Goal: Task Accomplishment & Management: Use online tool/utility

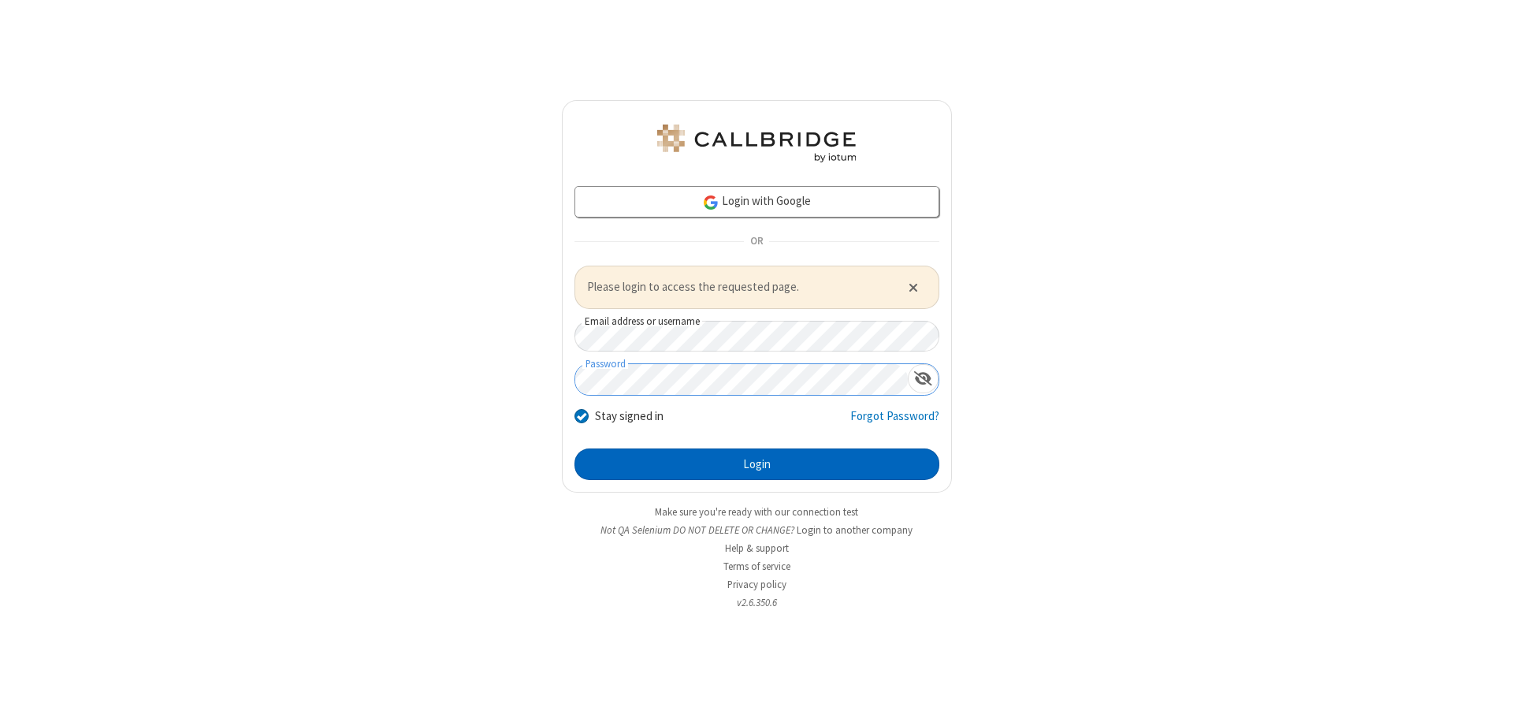
click at [756, 463] on button "Login" at bounding box center [756, 464] width 365 height 32
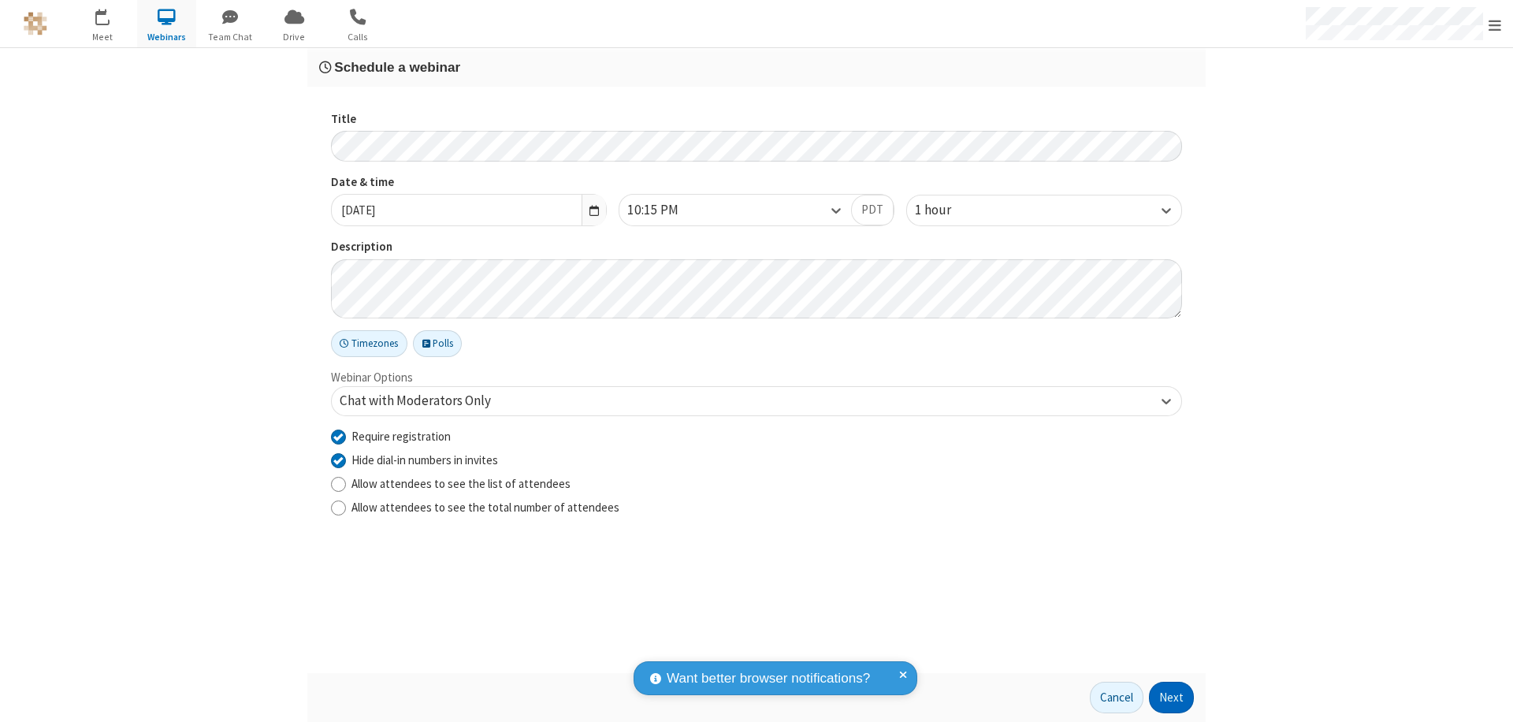
click at [338, 436] on input "Require registration" at bounding box center [338, 436] width 15 height 17
checkbox input "false"
click at [1172, 697] on button "Next" at bounding box center [1171, 697] width 45 height 32
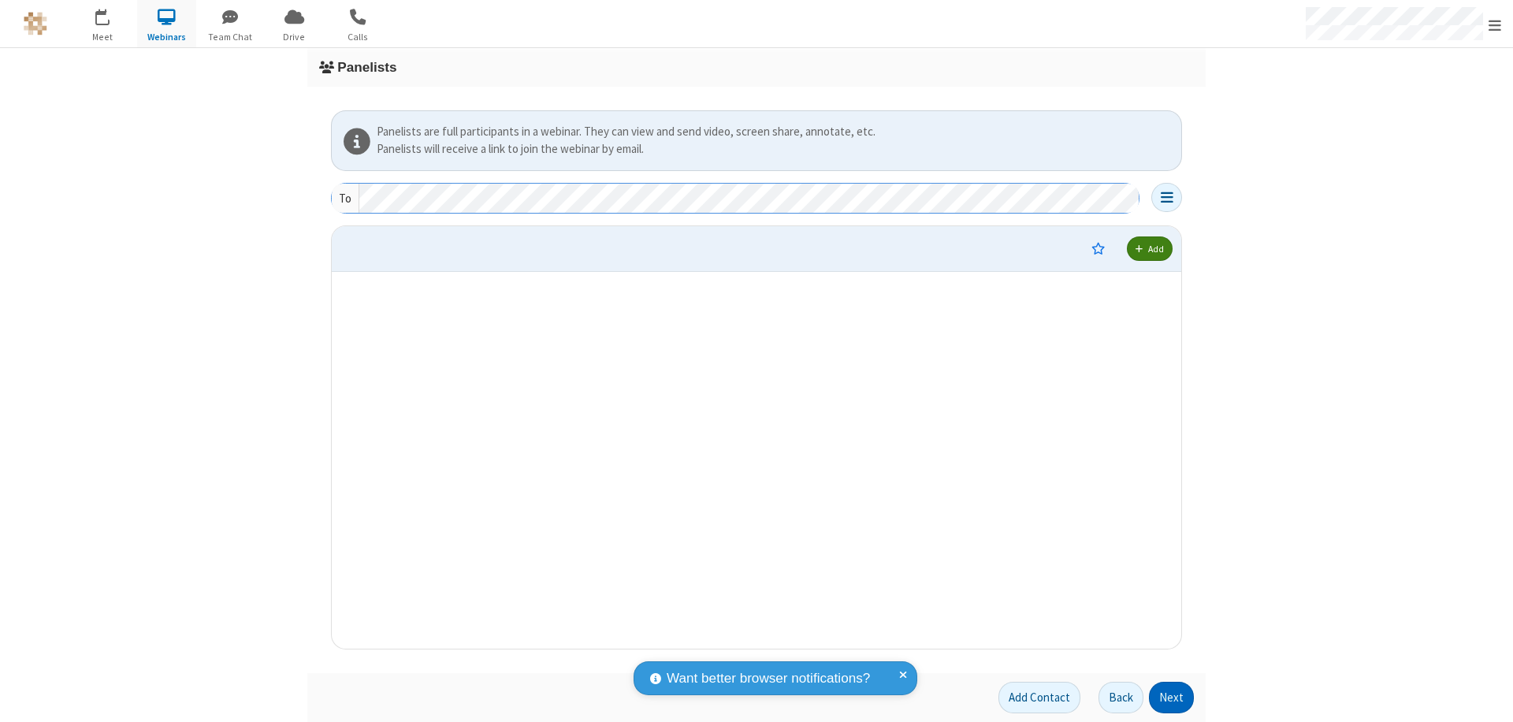
click at [1172, 697] on button "Next" at bounding box center [1171, 697] width 45 height 32
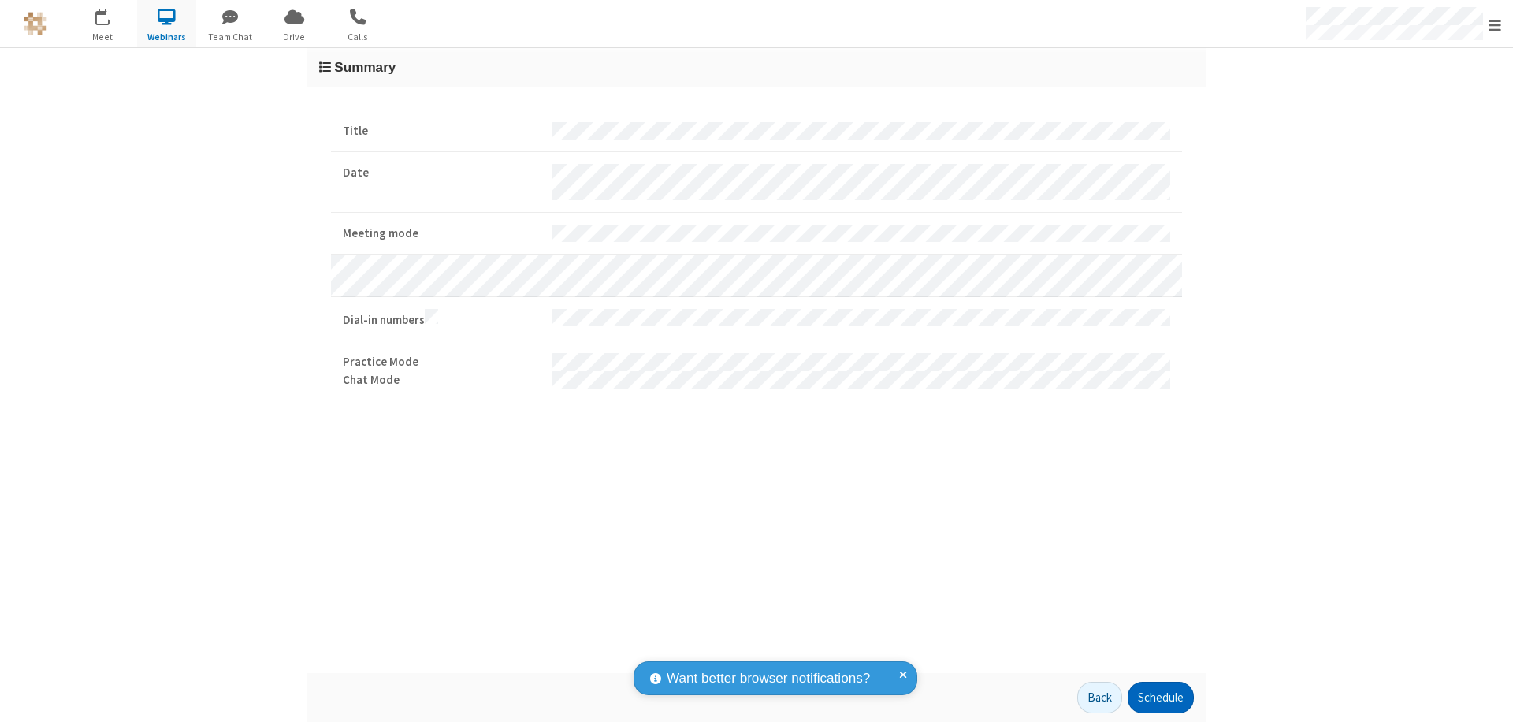
click at [1160, 697] on button "Schedule" at bounding box center [1160, 697] width 66 height 32
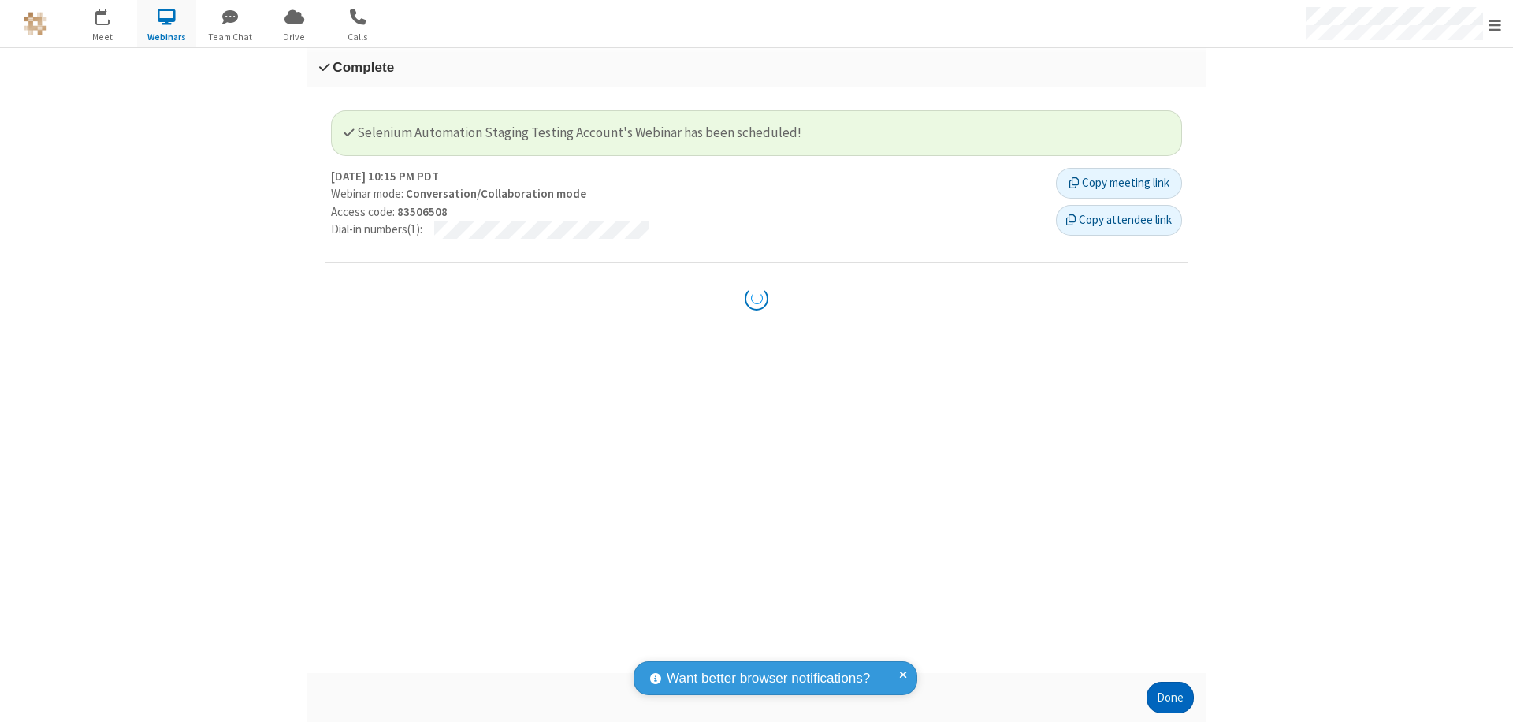
click at [1170, 697] on button "Done" at bounding box center [1169, 697] width 47 height 32
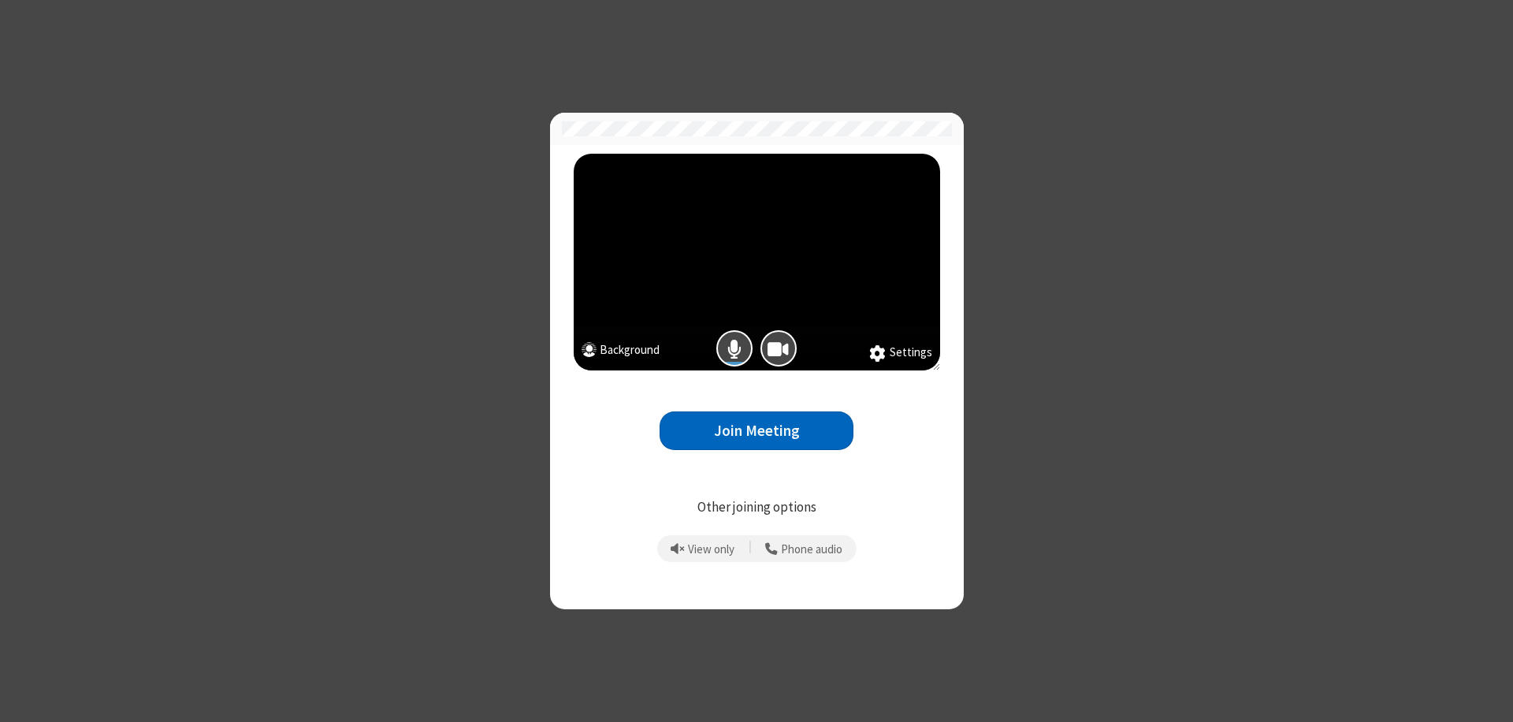
click at [756, 430] on button "Join Meeting" at bounding box center [756, 430] width 194 height 39
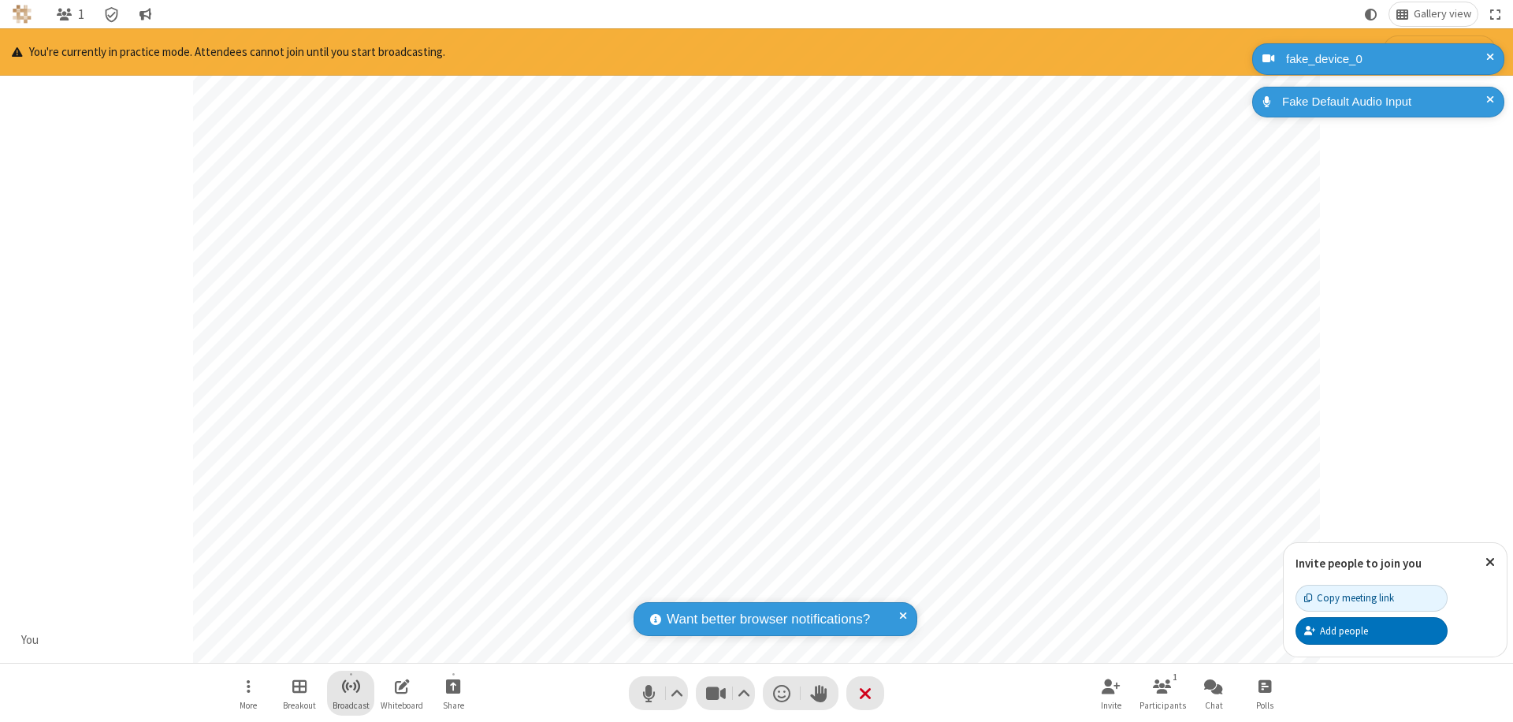
click at [350, 685] on span "Start broadcast" at bounding box center [351, 686] width 20 height 20
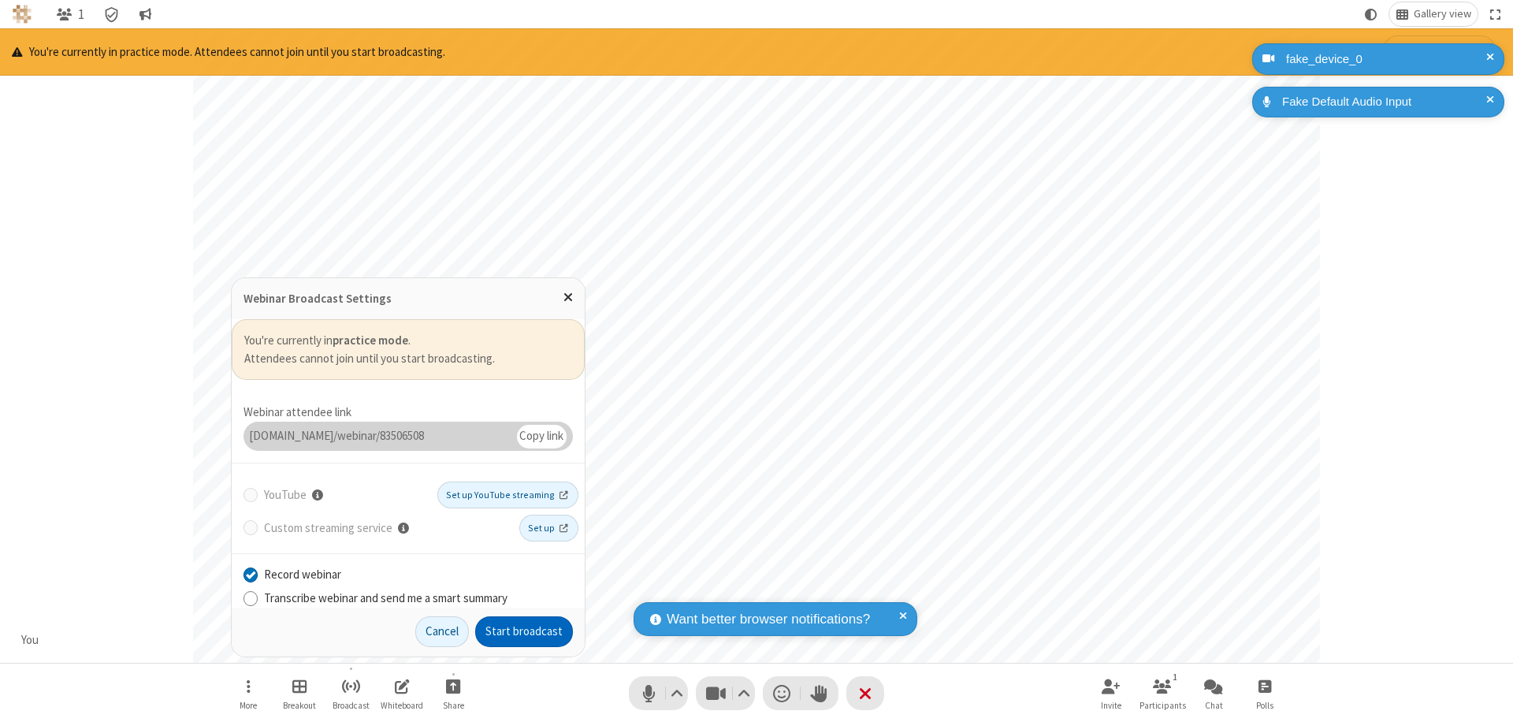
click at [524, 631] on button "Start broadcast" at bounding box center [524, 632] width 98 height 32
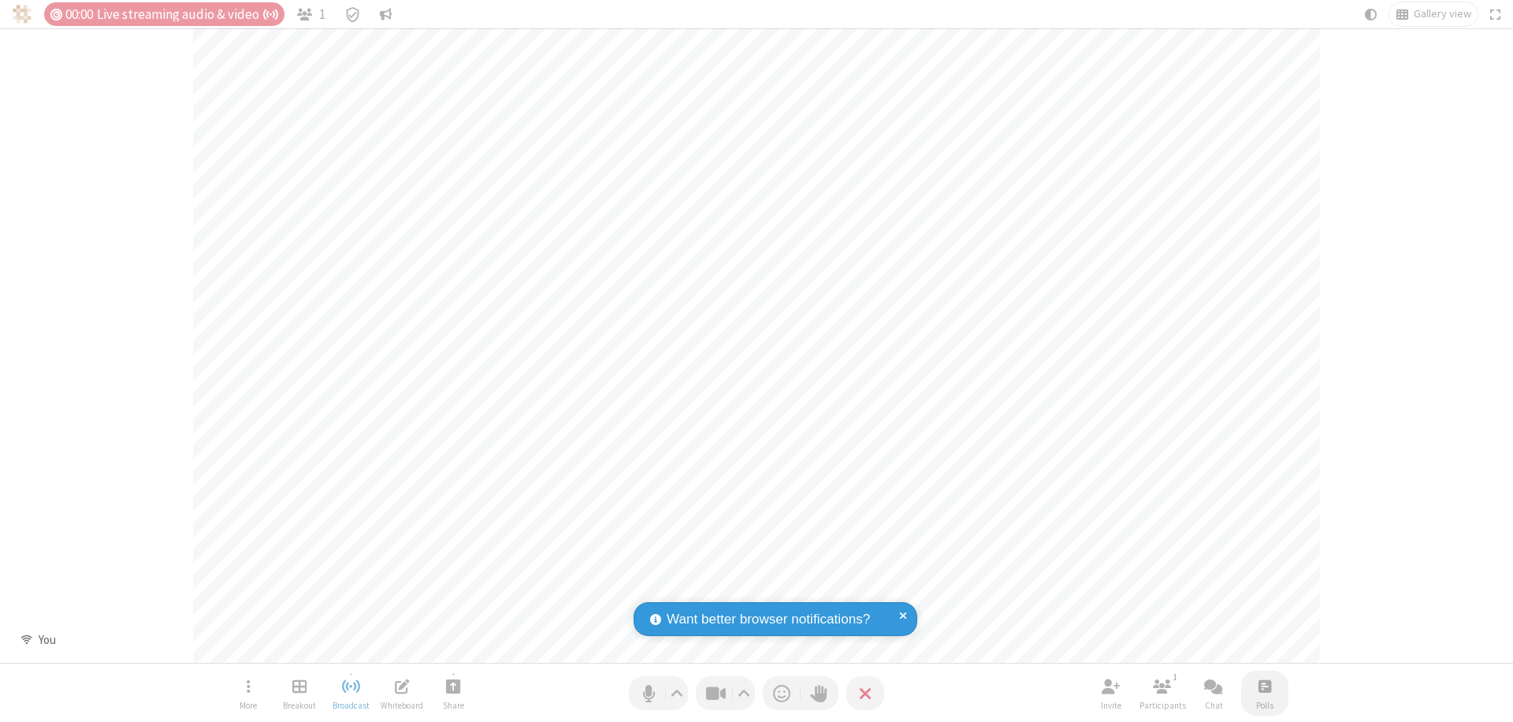
click at [1264, 685] on span "Open poll" at bounding box center [1264, 686] width 13 height 20
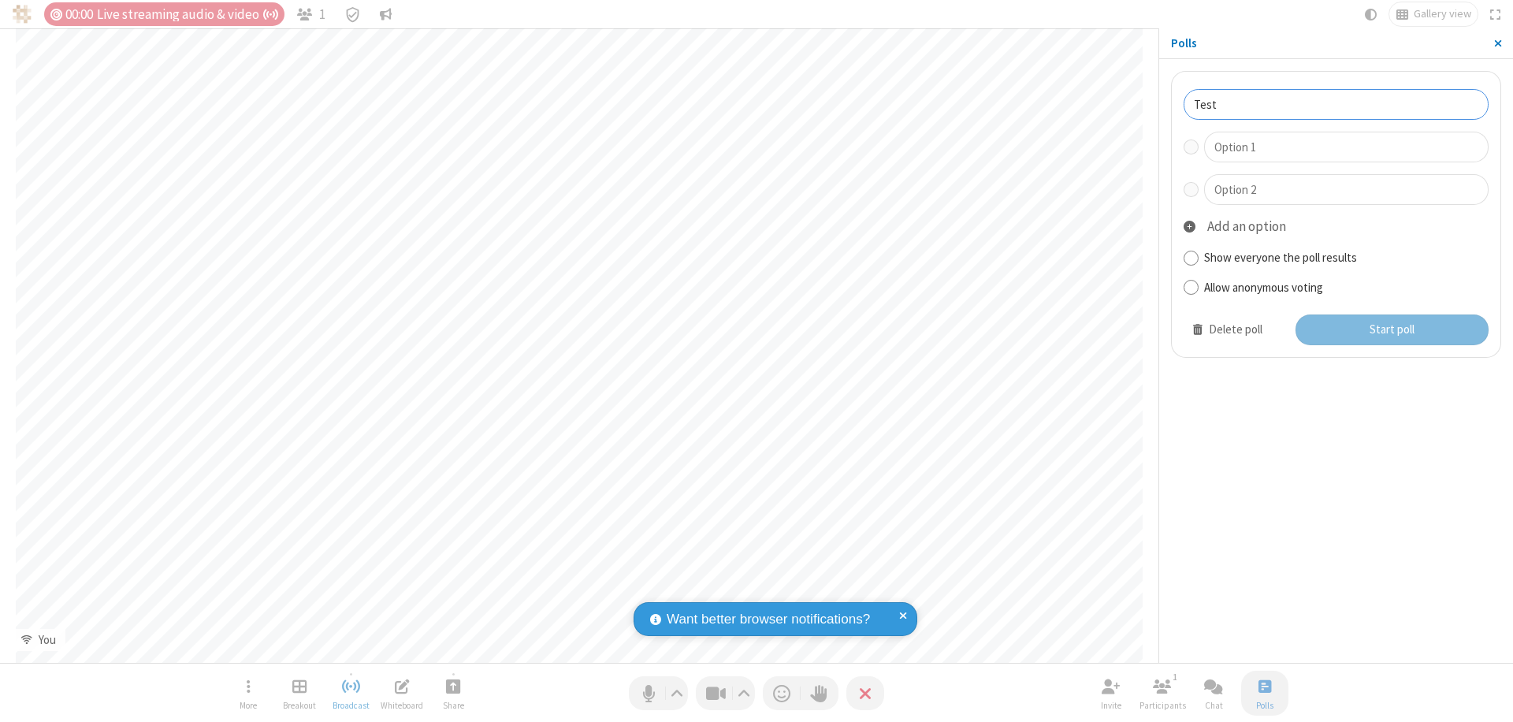
type input "Test"
type input "Yes"
type input "No"
click at [1391, 329] on button "Start poll" at bounding box center [1392, 330] width 194 height 32
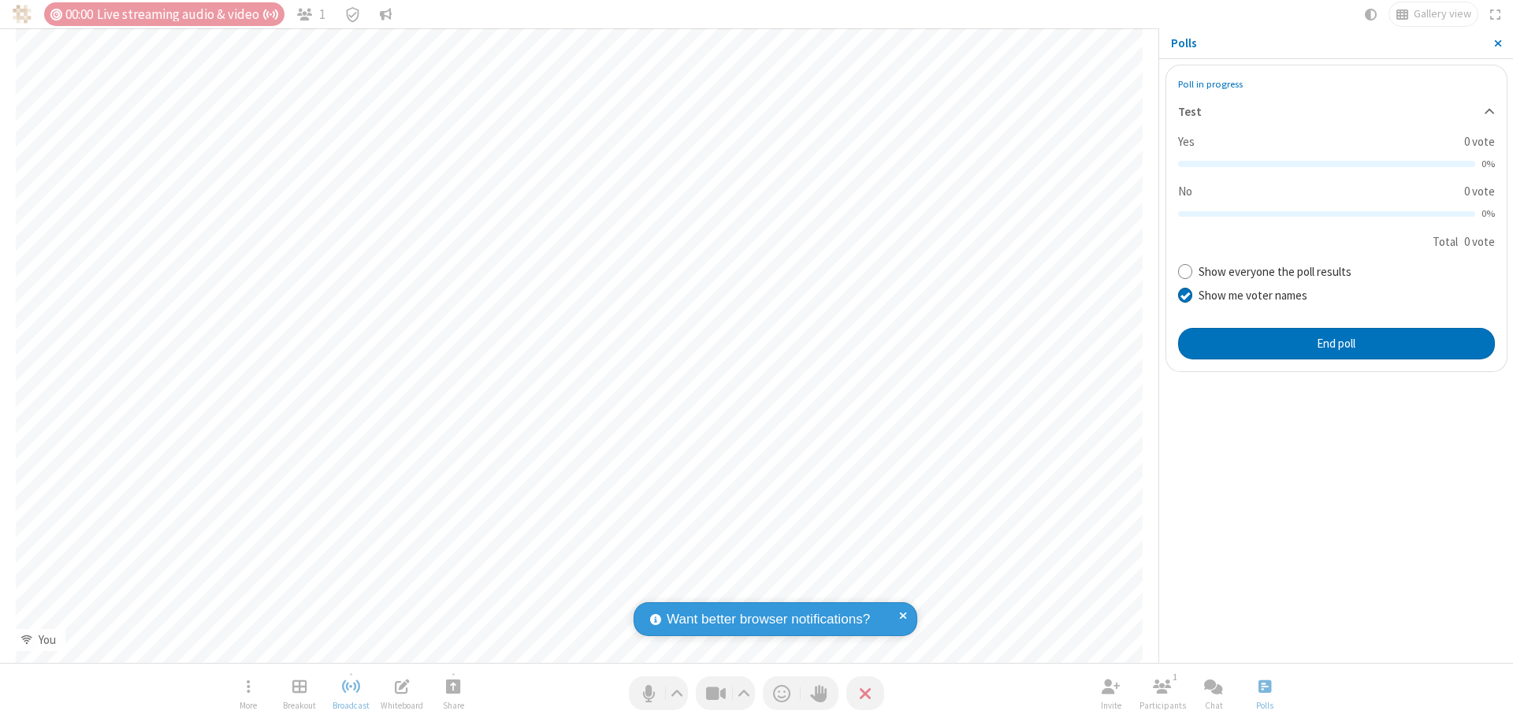
click at [1497, 43] on span "Close sidebar" at bounding box center [1498, 43] width 8 height 13
click at [1264, 685] on span "Close poll" at bounding box center [1264, 686] width 13 height 20
click at [1335, 343] on button "End poll" at bounding box center [1336, 344] width 317 height 32
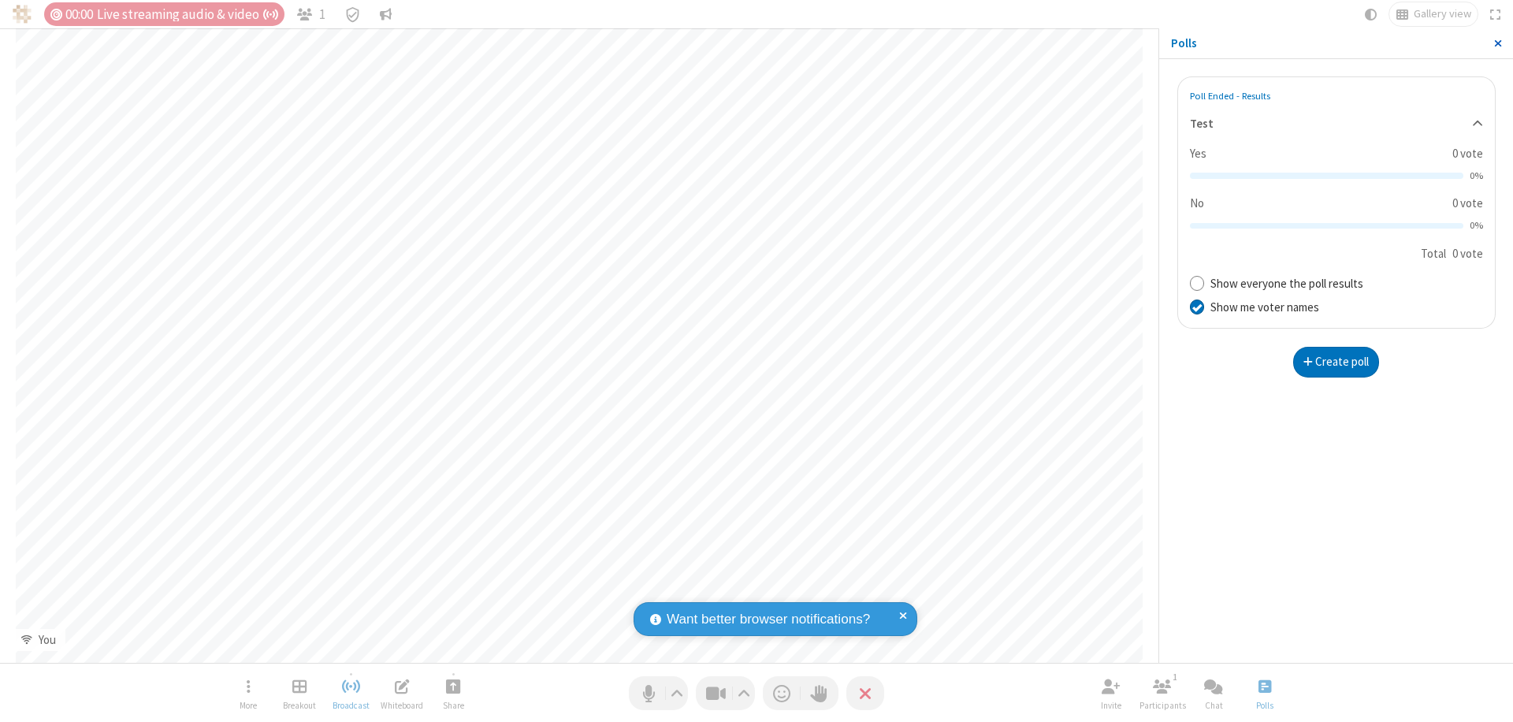
click at [1497, 43] on span "Close sidebar" at bounding box center [1498, 43] width 8 height 13
click at [1264, 685] on span "Close poll" at bounding box center [1264, 686] width 13 height 20
